Goal: Check status: Check status

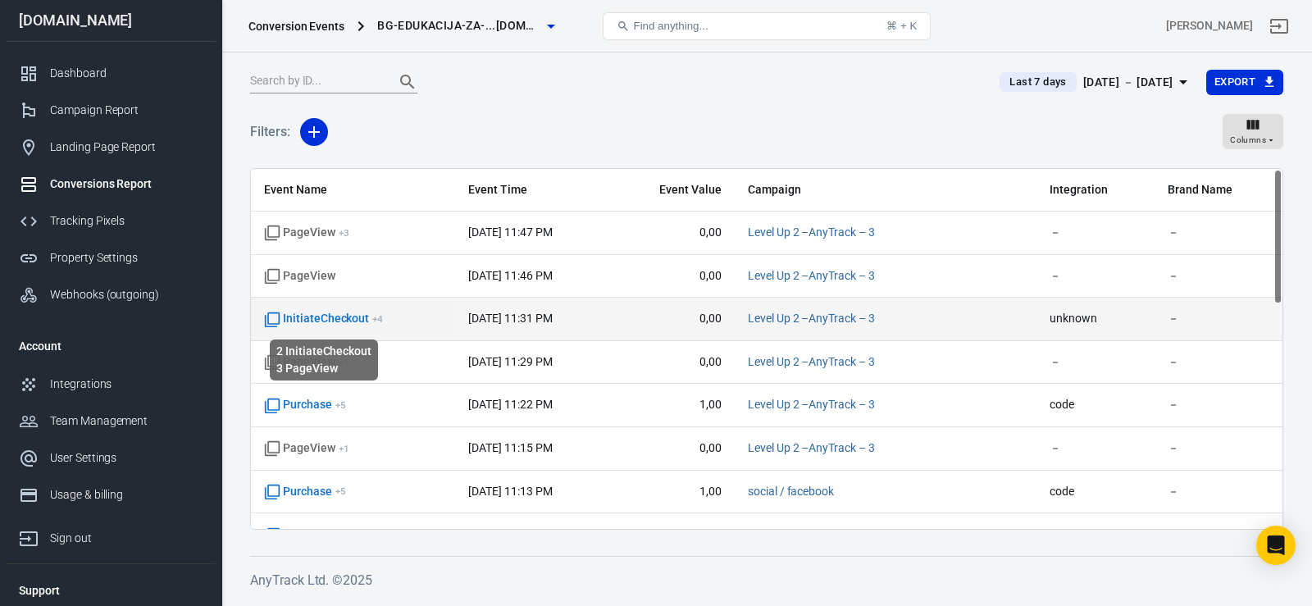
click at [330, 322] on span "InitiateCheckout + 4" at bounding box center [323, 319] width 119 height 16
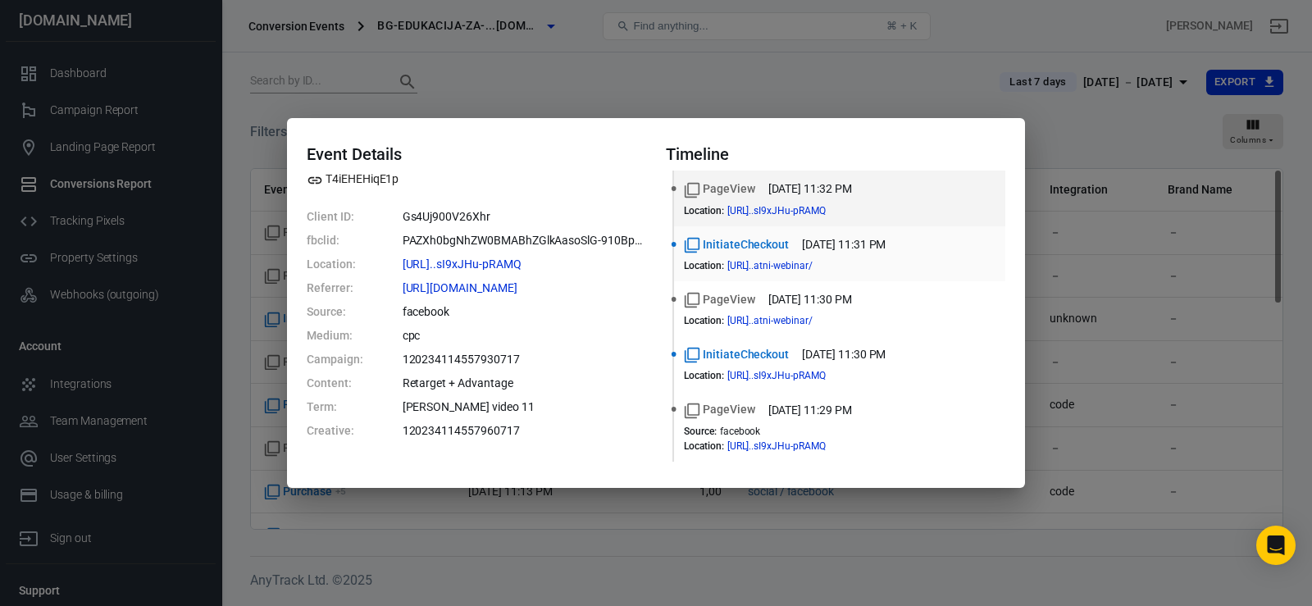
click at [733, 241] on span "InitiateCheckout" at bounding box center [736, 244] width 105 height 17
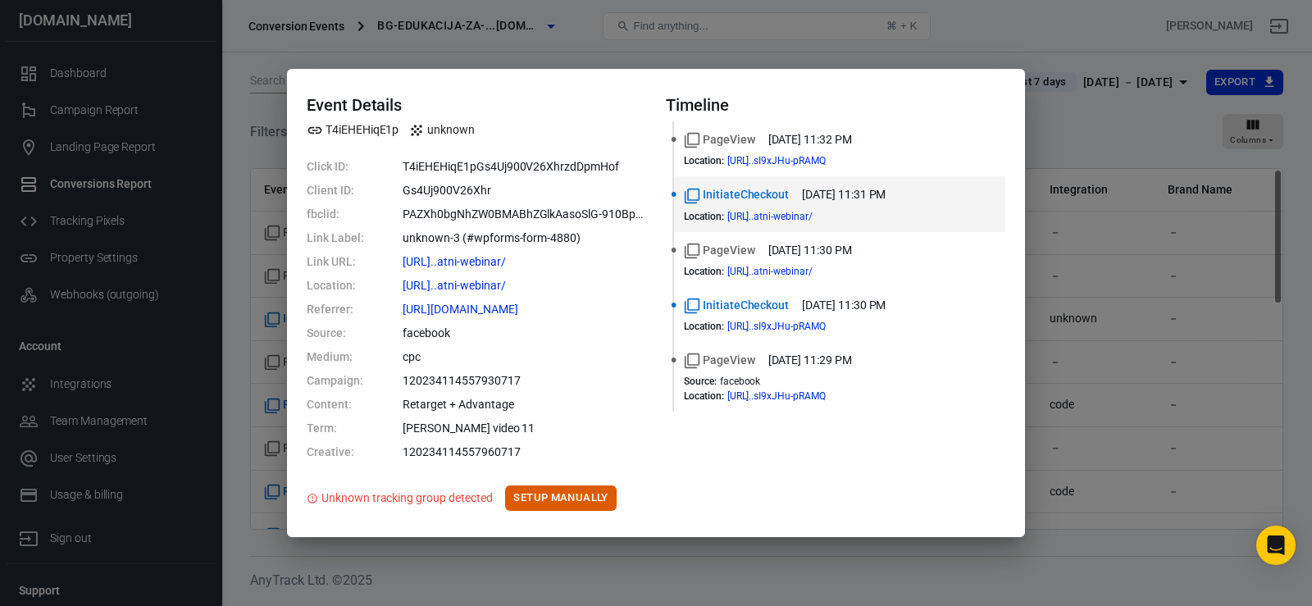
click at [736, 66] on div "Event Details T4iEHEHiqE1p unknown Click ID: T4iEHEHiqE1pGs4Uj900V26XhrzdDpmHof…" at bounding box center [656, 303] width 1312 height 606
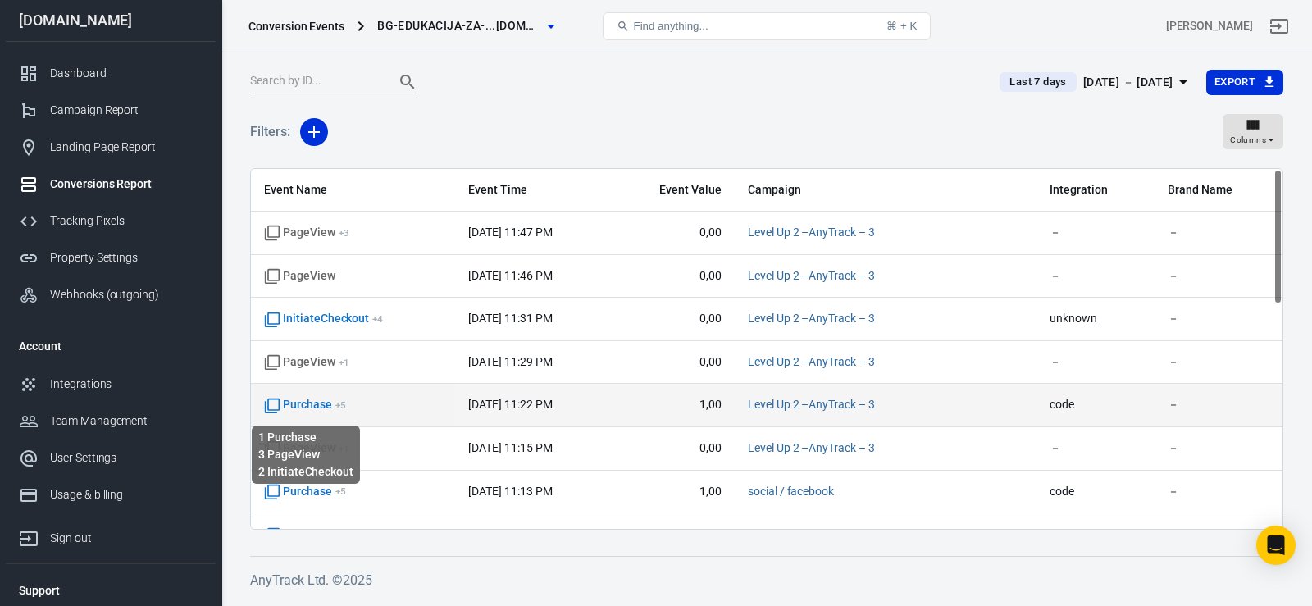
click at [312, 406] on span "Purchase + 5" at bounding box center [305, 405] width 82 height 16
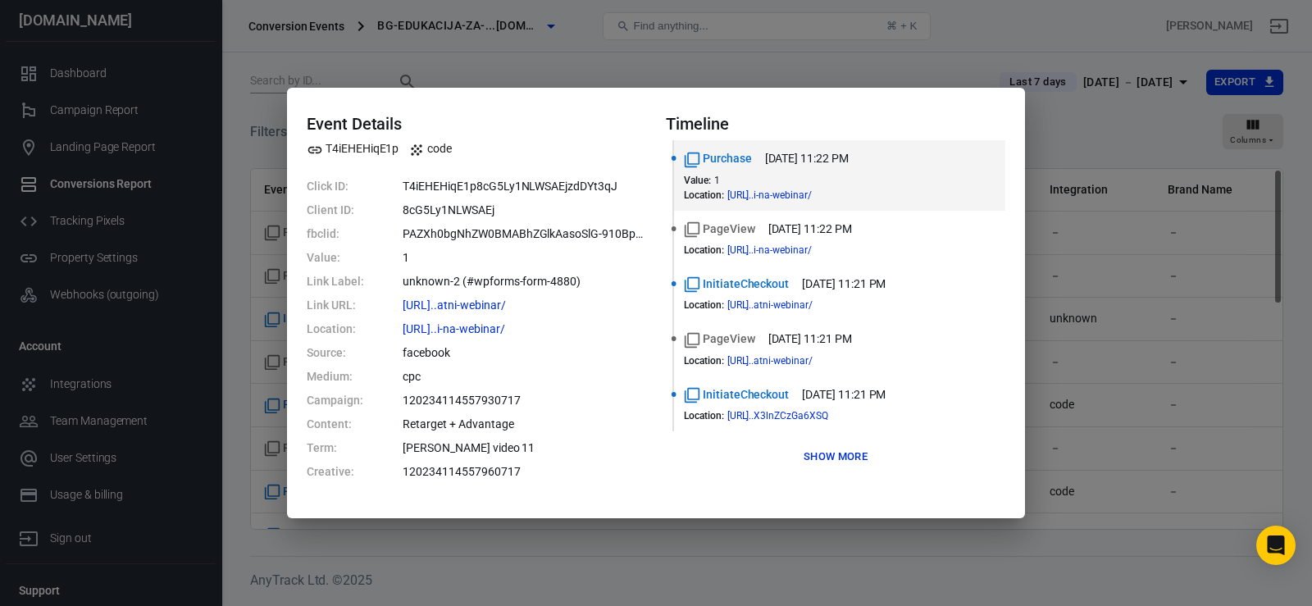
click at [655, 51] on div "Event Details T4iEHEHiqE1p code Click ID: T4iEHEHiqE1p8cG5Ly1NLWSAEjzdDYt3qJ Cl…" at bounding box center [656, 303] width 1312 height 606
